Goal: Navigation & Orientation: Find specific page/section

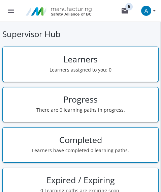
click at [5, 24] on div "Supervisor Hub Learners Learners assigned to you: 0 Progress There are 0 learni…" at bounding box center [80, 159] width 161 height 275
click at [129, 8] on button "mail 5" at bounding box center [125, 11] width 22 height 22
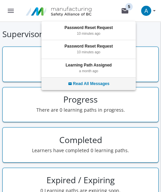
click at [96, 80] on div "mail Read All Messages" at bounding box center [88, 84] width 94 height 12
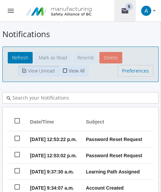
click at [126, 14] on mat-icon "mail 5" at bounding box center [125, 11] width 8 height 8
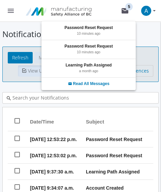
click at [126, 14] on div at bounding box center [80, 96] width 161 height 192
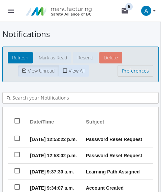
click at [70, 17] on img at bounding box center [59, 10] width 74 height 15
